Goal: Task Accomplishment & Management: Complete application form

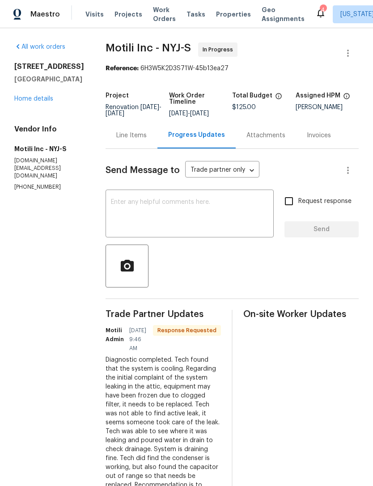
click at [42, 96] on link "Home details" at bounding box center [33, 99] width 39 height 6
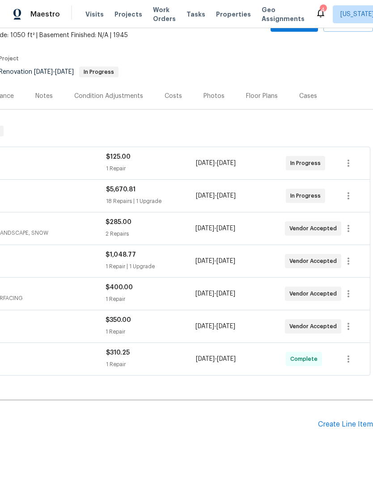
scroll to position [53, 132]
click at [351, 294] on icon "button" at bounding box center [348, 293] width 11 height 11
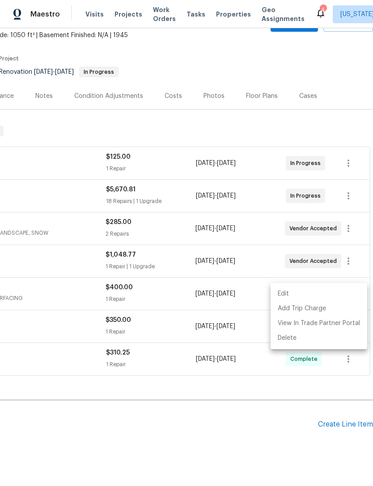
click at [338, 293] on li "Edit" at bounding box center [318, 293] width 96 height 15
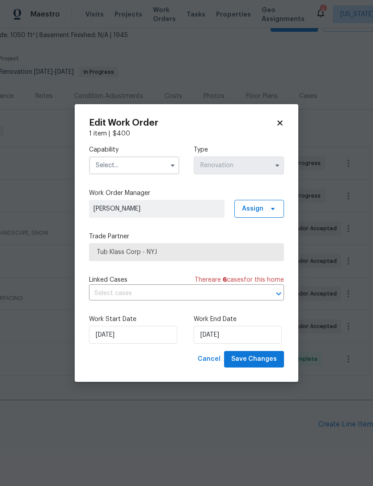
click at [166, 157] on input "text" at bounding box center [134, 165] width 90 height 18
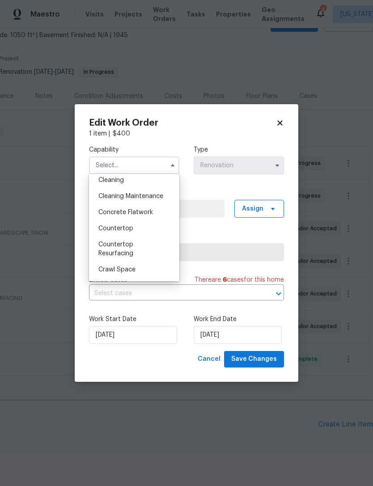
scroll to position [133, 0]
click at [152, 250] on div "Countertop Resurfacing" at bounding box center [134, 248] width 86 height 25
type input "Countertop Resurfacing"
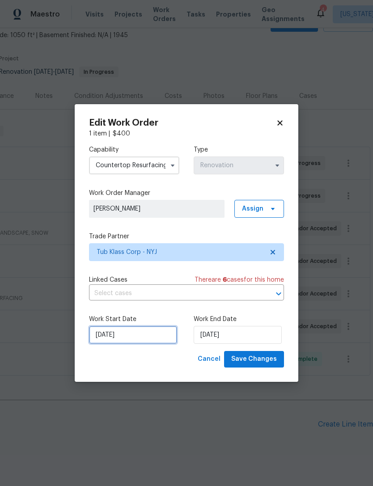
click at [100, 337] on input "8/21/2025" at bounding box center [133, 335] width 88 height 18
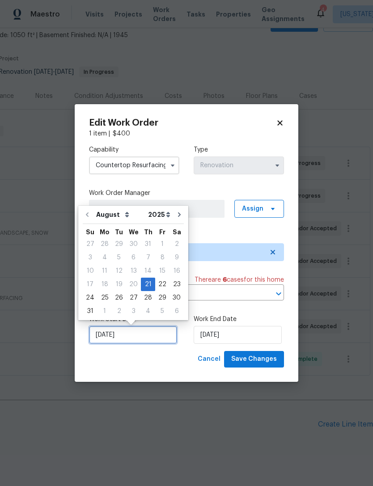
scroll to position [17, 0]
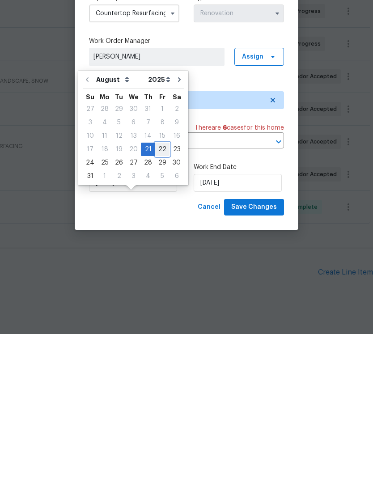
click at [160, 295] on div "22" at bounding box center [162, 301] width 14 height 13
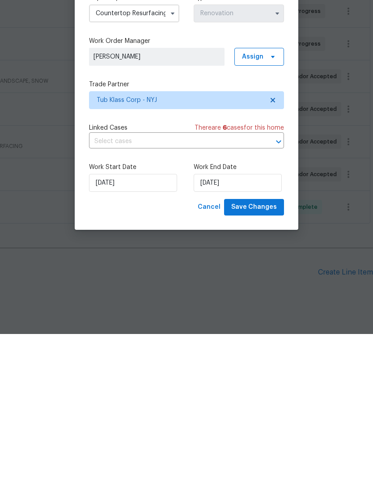
scroll to position [29, 0]
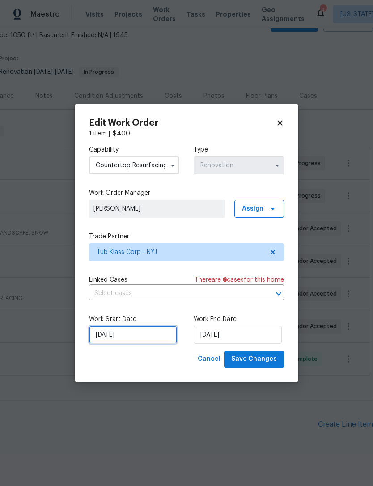
click at [110, 334] on input "8/22/2025" at bounding box center [133, 335] width 88 height 18
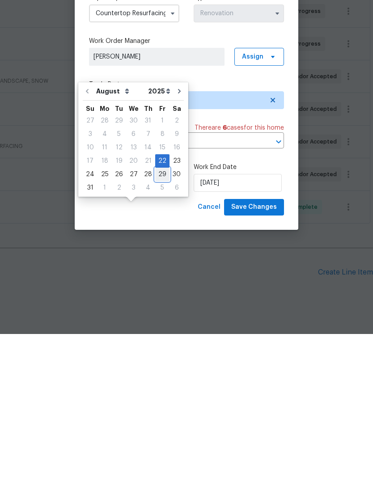
click at [159, 320] on div "29" at bounding box center [162, 326] width 14 height 13
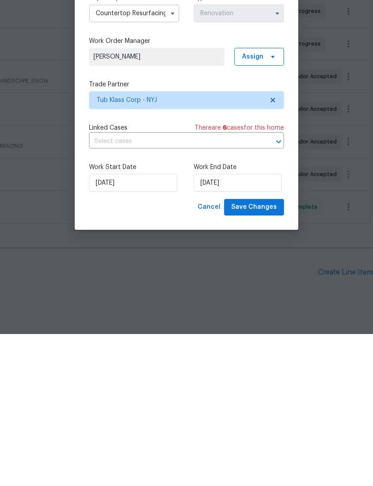
type input "8/29/2025"
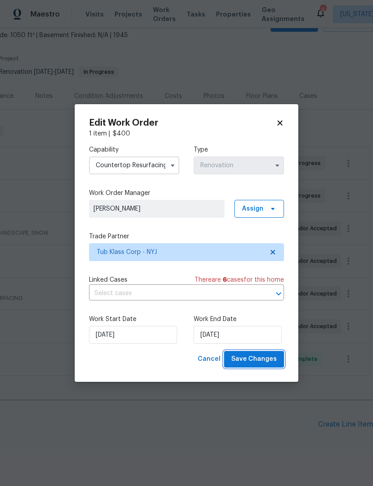
click at [268, 358] on span "Save Changes" at bounding box center [254, 358] width 46 height 11
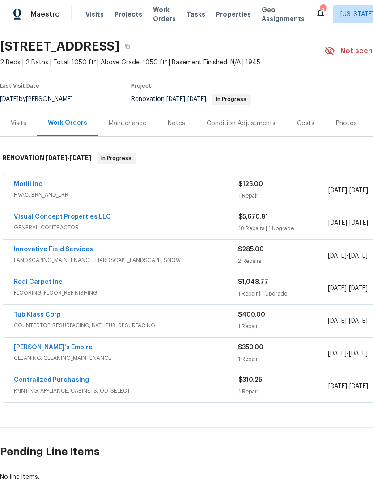
scroll to position [25, 0]
click at [230, 16] on span "Properties" at bounding box center [233, 14] width 35 height 9
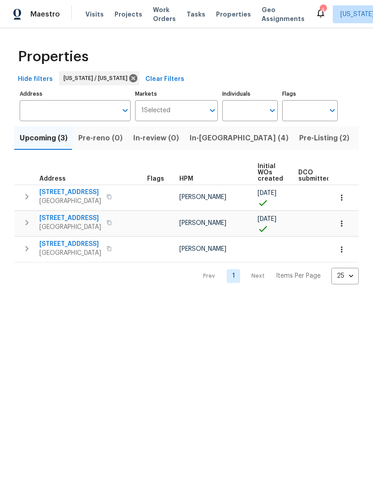
click at [294, 129] on button "Pre-Listing (2)" at bounding box center [324, 137] width 61 height 23
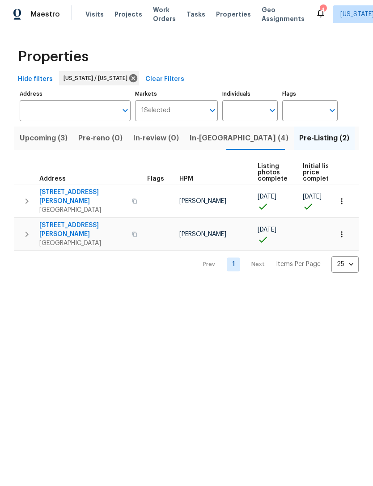
click at [72, 221] on span "260 Everett Rd" at bounding box center [82, 230] width 87 height 18
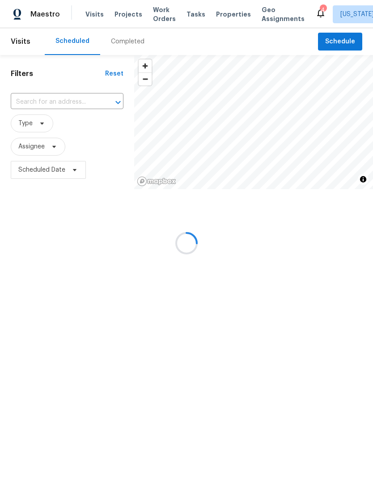
click at [158, 13] on span "Work Orders" at bounding box center [164, 14] width 23 height 18
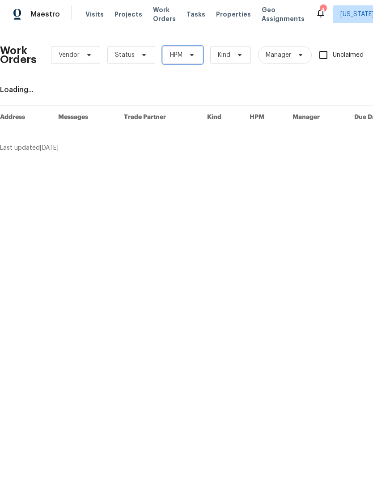
click at [189, 55] on icon at bounding box center [191, 54] width 7 height 7
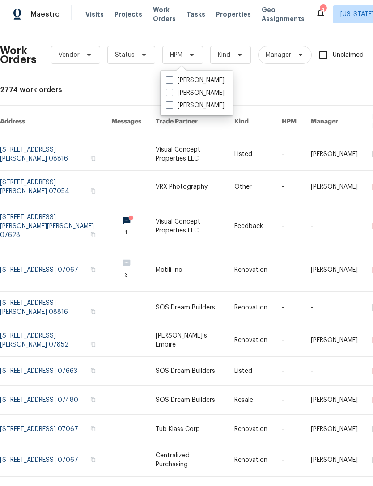
click at [169, 93] on span at bounding box center [169, 92] width 7 height 7
click at [169, 93] on input "[PERSON_NAME]" at bounding box center [169, 91] width 6 height 6
checkbox input "true"
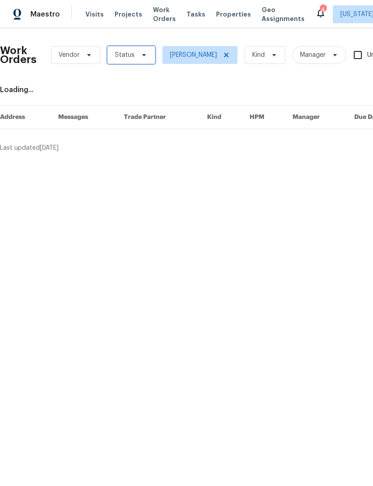
click at [143, 55] on icon at bounding box center [144, 55] width 4 height 2
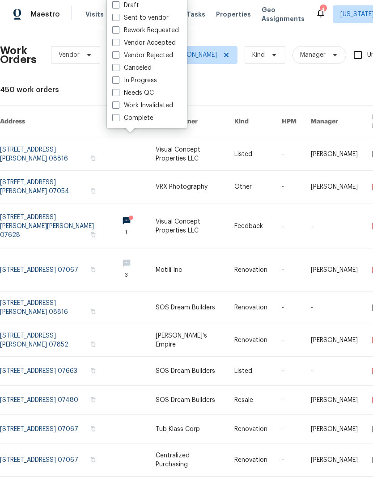
click at [115, 92] on span at bounding box center [115, 92] width 7 height 7
click at [115, 92] on input "Needs QC" at bounding box center [115, 91] width 6 height 6
checkbox input "true"
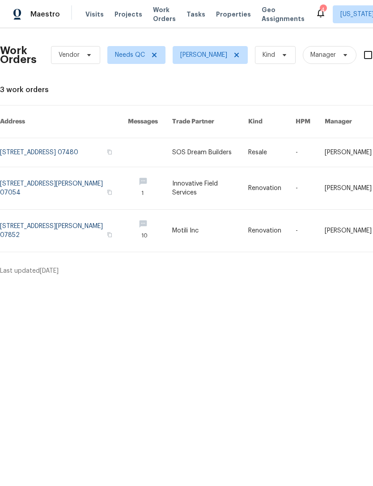
click at [210, 138] on link at bounding box center [210, 152] width 76 height 29
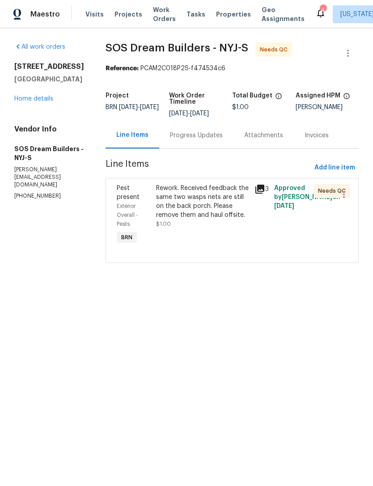
click at [224, 214] on div "Rework. Received feedback the same two wasps nets are still on the back porch. …" at bounding box center [202, 202] width 93 height 36
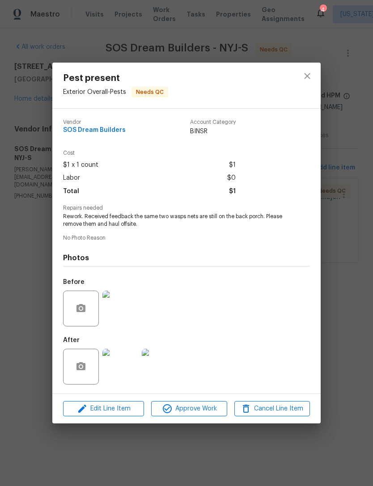
click at [123, 319] on img at bounding box center [120, 308] width 36 height 36
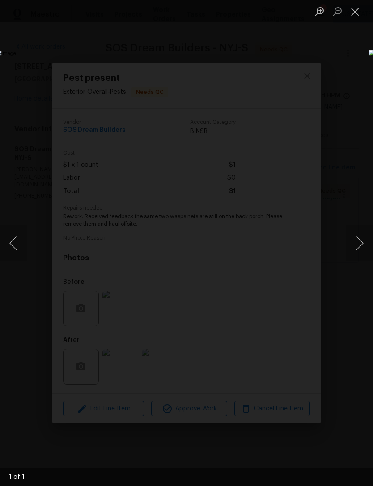
click at [356, 15] on button "Close lightbox" at bounding box center [355, 12] width 18 height 16
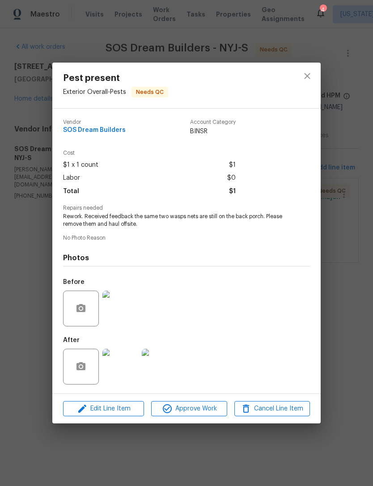
click at [122, 366] on img at bounding box center [120, 366] width 36 height 36
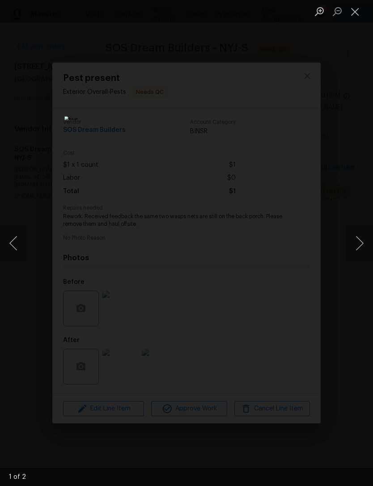
click at [361, 238] on button "Next image" at bounding box center [359, 243] width 27 height 36
click at [356, 13] on button "Close lightbox" at bounding box center [355, 12] width 18 height 16
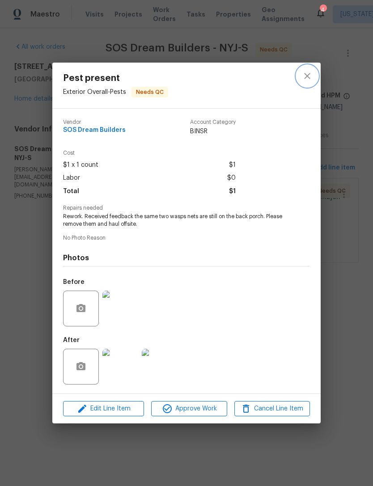
click at [309, 73] on icon "close" at bounding box center [307, 76] width 11 height 11
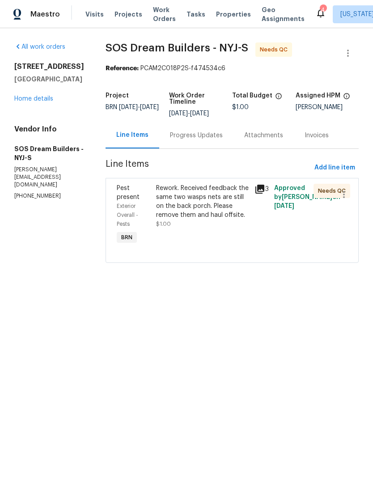
click at [43, 97] on link "Home details" at bounding box center [33, 99] width 39 height 6
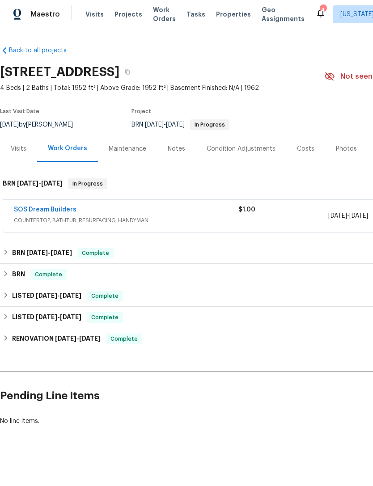
click at [234, 13] on span "Properties" at bounding box center [233, 14] width 35 height 9
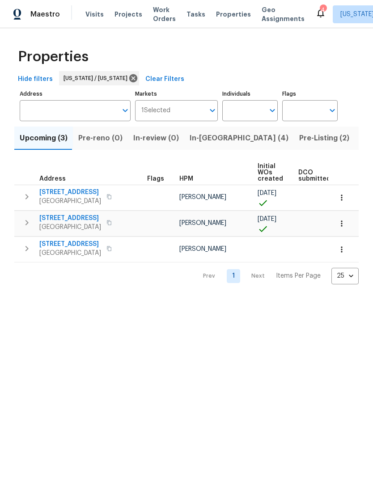
click at [213, 138] on span "In-reno (4)" at bounding box center [238, 138] width 99 height 13
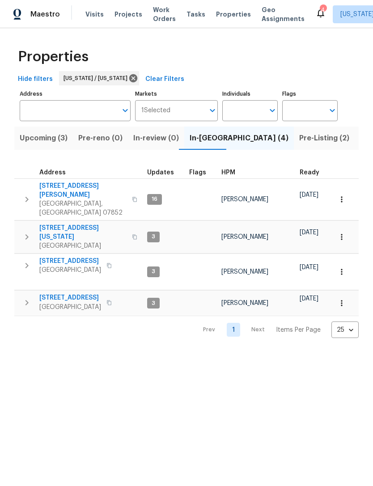
click at [55, 131] on button "Upcoming (3)" at bounding box center [43, 137] width 59 height 23
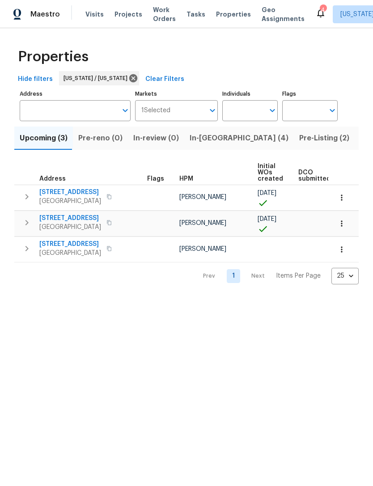
click at [64, 190] on span "77 Avebury Pl" at bounding box center [70, 192] width 62 height 9
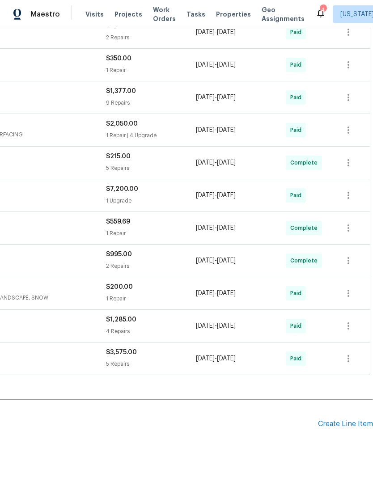
scroll to position [452, 132]
click at [344, 424] on div "Create Line Item" at bounding box center [345, 424] width 55 height 8
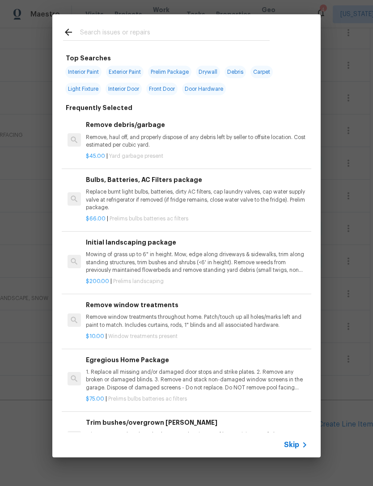
click at [252, 32] on input "text" at bounding box center [174, 33] width 189 height 13
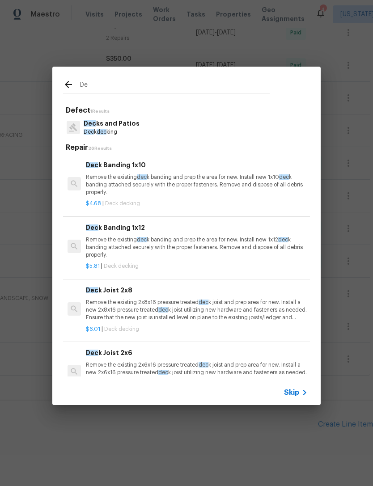
type input "D"
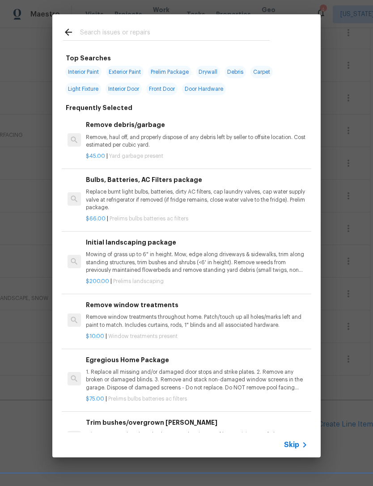
click at [126, 66] on span "Exterior Paint" at bounding box center [125, 72] width 38 height 13
type input "Exterior Paint"
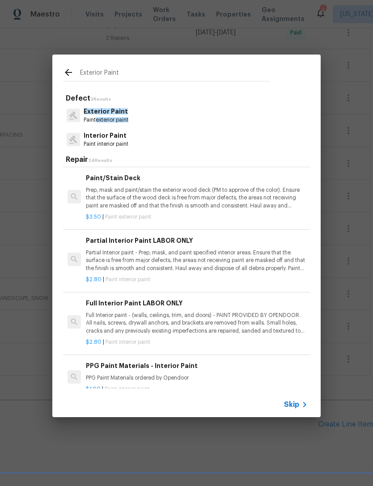
scroll to position [329, 0]
click at [256, 199] on p "Prep, mask and paint/stain the exterior wood deck (PM to approve of the color).…" at bounding box center [197, 197] width 222 height 23
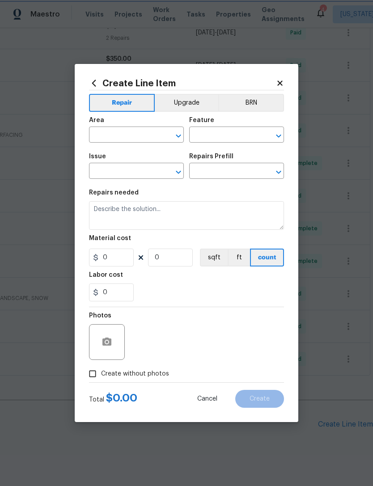
type input "Overall Paint"
type input "Exterior Paint"
type input "Paint/Stain Deck $3.50"
type textarea "Prep, mask and paint/stain the exterior wood deck (PM to approve of the color).…"
type input "3.5"
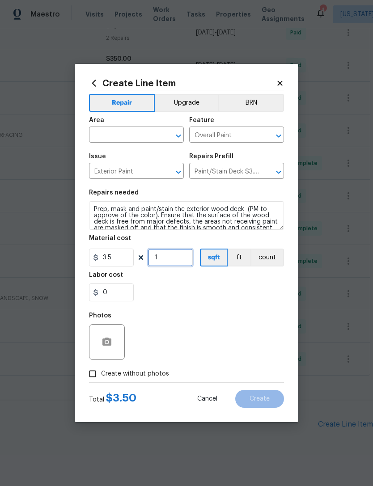
click at [167, 262] on input "1" at bounding box center [170, 257] width 45 height 18
click at [235, 289] on div "0" at bounding box center [186, 292] width 195 height 18
click at [172, 258] on input "135" at bounding box center [170, 257] width 45 height 18
type input "174"
click at [224, 283] on div "Labor cost" at bounding box center [186, 278] width 195 height 12
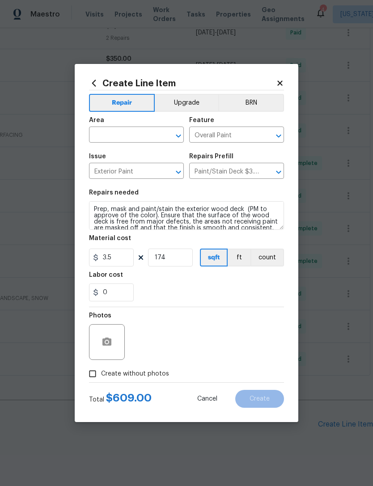
click at [144, 136] on input "text" at bounding box center [124, 136] width 70 height 14
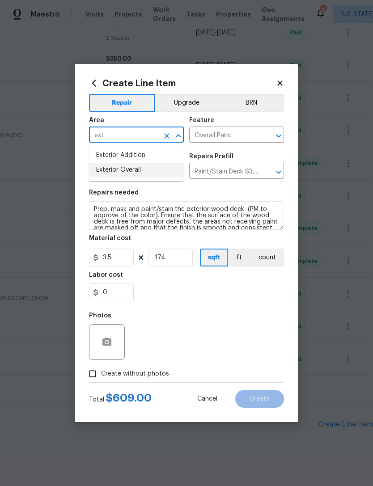
click at [168, 170] on li "Exterior Overall" at bounding box center [136, 170] width 95 height 15
type input "Exterior Overall"
click at [209, 286] on div "0" at bounding box center [186, 292] width 195 height 18
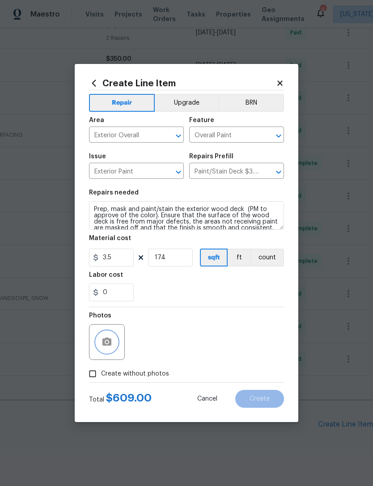
click at [103, 344] on icon "button" at bounding box center [106, 341] width 9 height 8
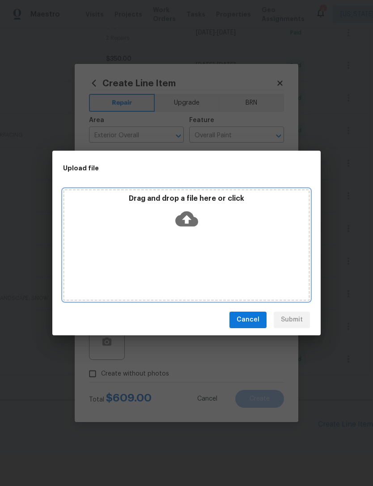
click at [194, 219] on icon at bounding box center [186, 218] width 23 height 15
click at [188, 220] on icon at bounding box center [186, 218] width 23 height 23
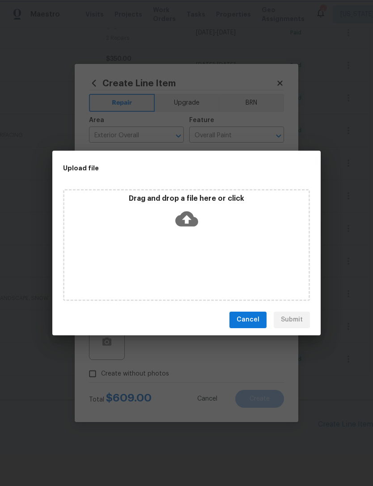
scroll to position [452, 132]
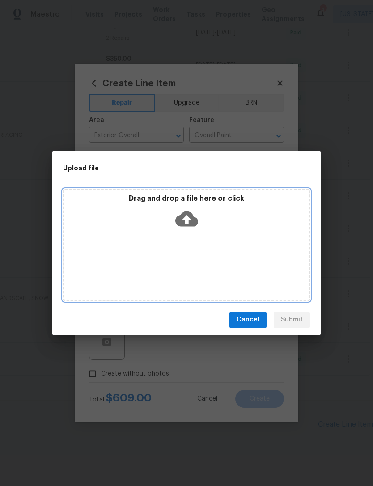
click at [185, 215] on icon at bounding box center [186, 218] width 23 height 15
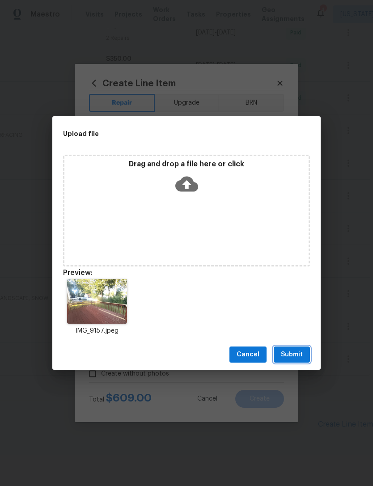
click at [294, 355] on span "Submit" at bounding box center [292, 354] width 22 height 11
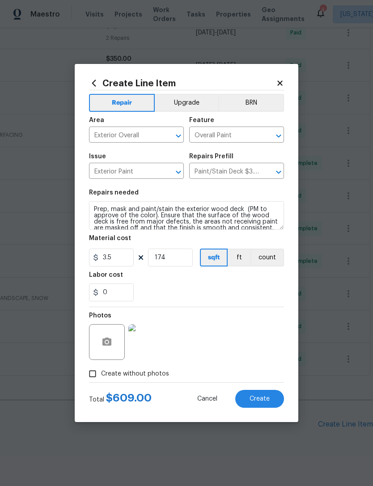
click at [270, 402] on button "Create" at bounding box center [259, 399] width 49 height 18
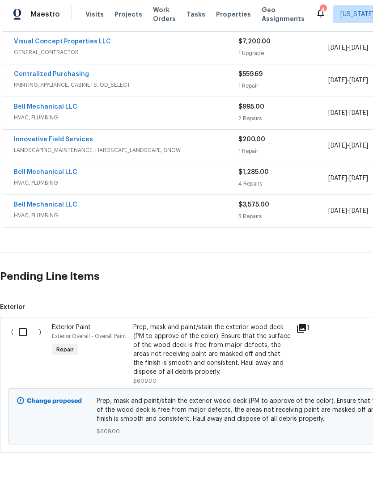
scroll to position [599, 0]
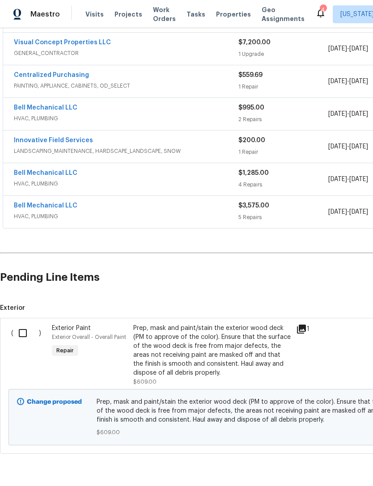
click at [26, 338] on input "checkbox" at bounding box center [25, 332] width 25 height 19
checkbox input "true"
click at [339, 462] on span "Create Work Order" at bounding box center [321, 463] width 59 height 11
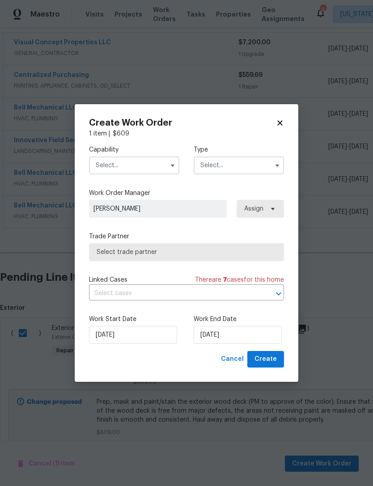
click at [115, 169] on input "text" at bounding box center [134, 165] width 90 height 18
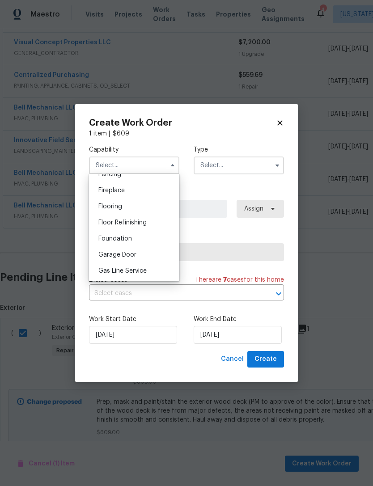
scroll to position [357, 0]
click at [152, 255] on span "General Contractor" at bounding box center [127, 254] width 58 height 6
type input "General Contractor"
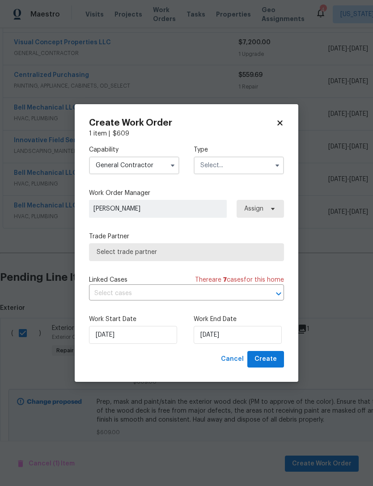
click at [258, 165] on input "text" at bounding box center [238, 165] width 90 height 18
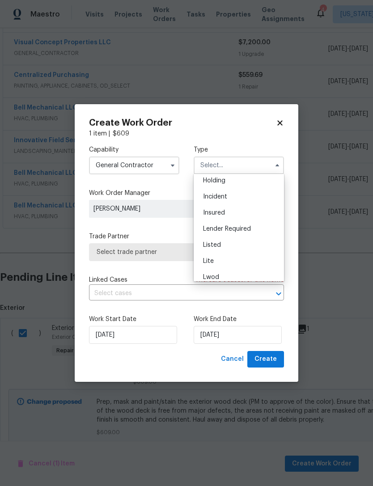
scroll to position [33, 0]
click at [254, 247] on div "Listed" at bounding box center [239, 247] width 86 height 16
type input "Listed"
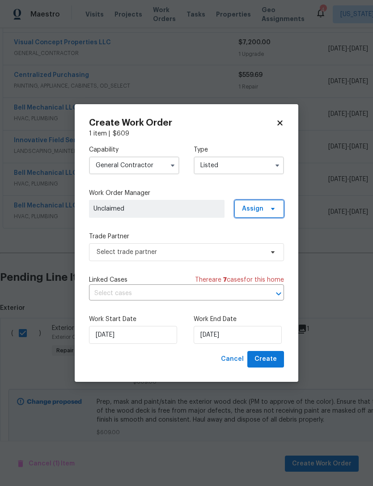
click at [266, 206] on span "Assign" at bounding box center [259, 209] width 50 height 18
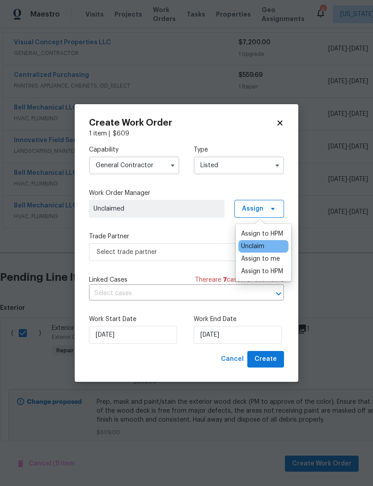
click at [269, 256] on div "Assign to me" at bounding box center [260, 258] width 39 height 9
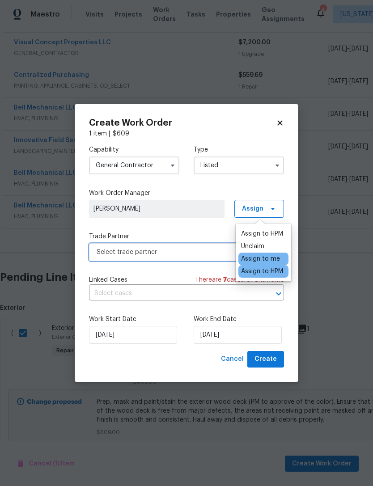
click at [210, 255] on span "Select trade partner" at bounding box center [179, 251] width 167 height 9
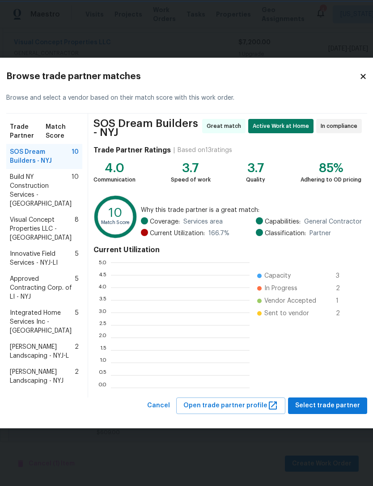
scroll to position [125, 138]
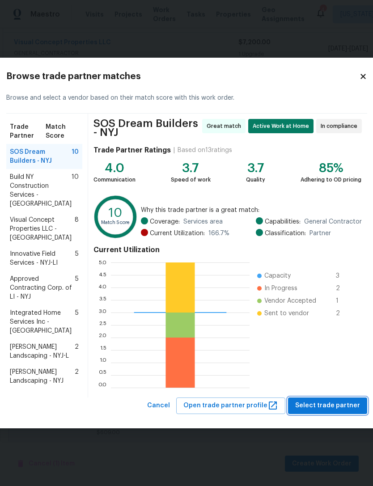
click at [344, 411] on span "Select trade partner" at bounding box center [327, 405] width 65 height 11
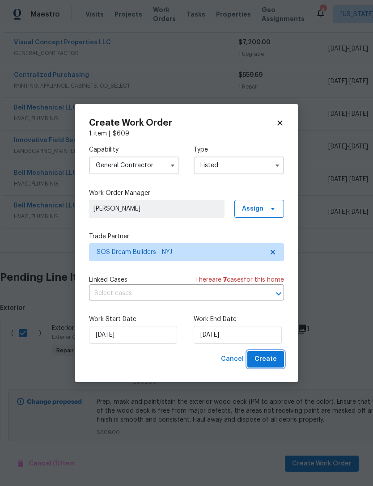
click at [268, 360] on span "Create" at bounding box center [265, 358] width 22 height 11
checkbox input "false"
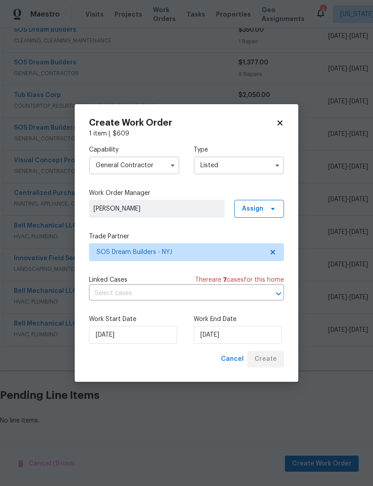
scroll to position [484, 0]
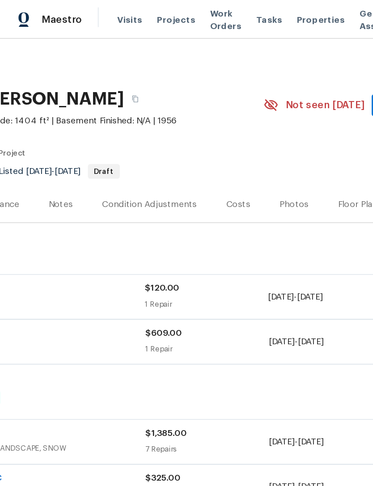
scroll to position [0, 132]
